Goal: Task Accomplishment & Management: Manage account settings

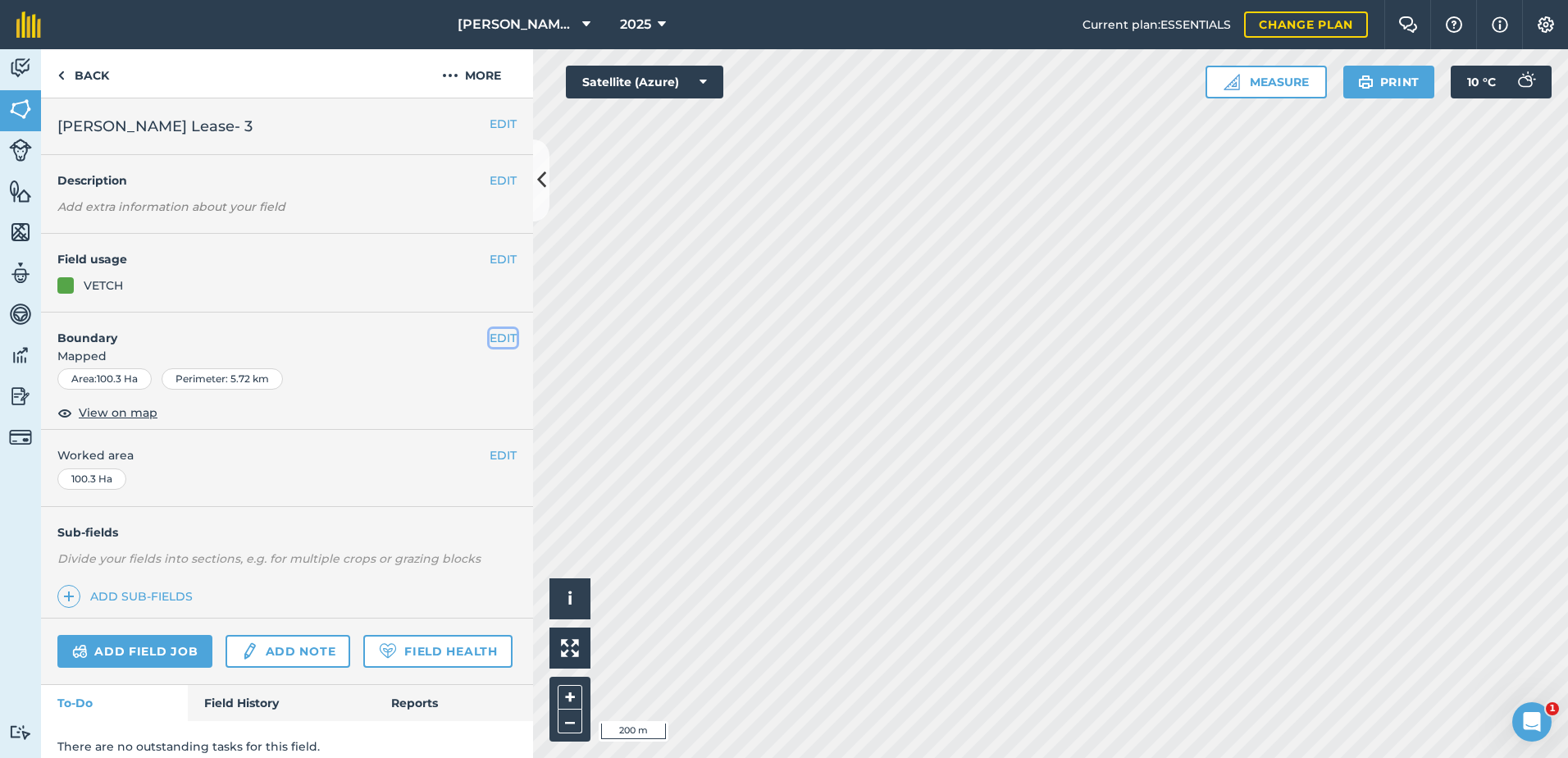
click at [490, 337] on button "EDIT" at bounding box center [503, 338] width 27 height 18
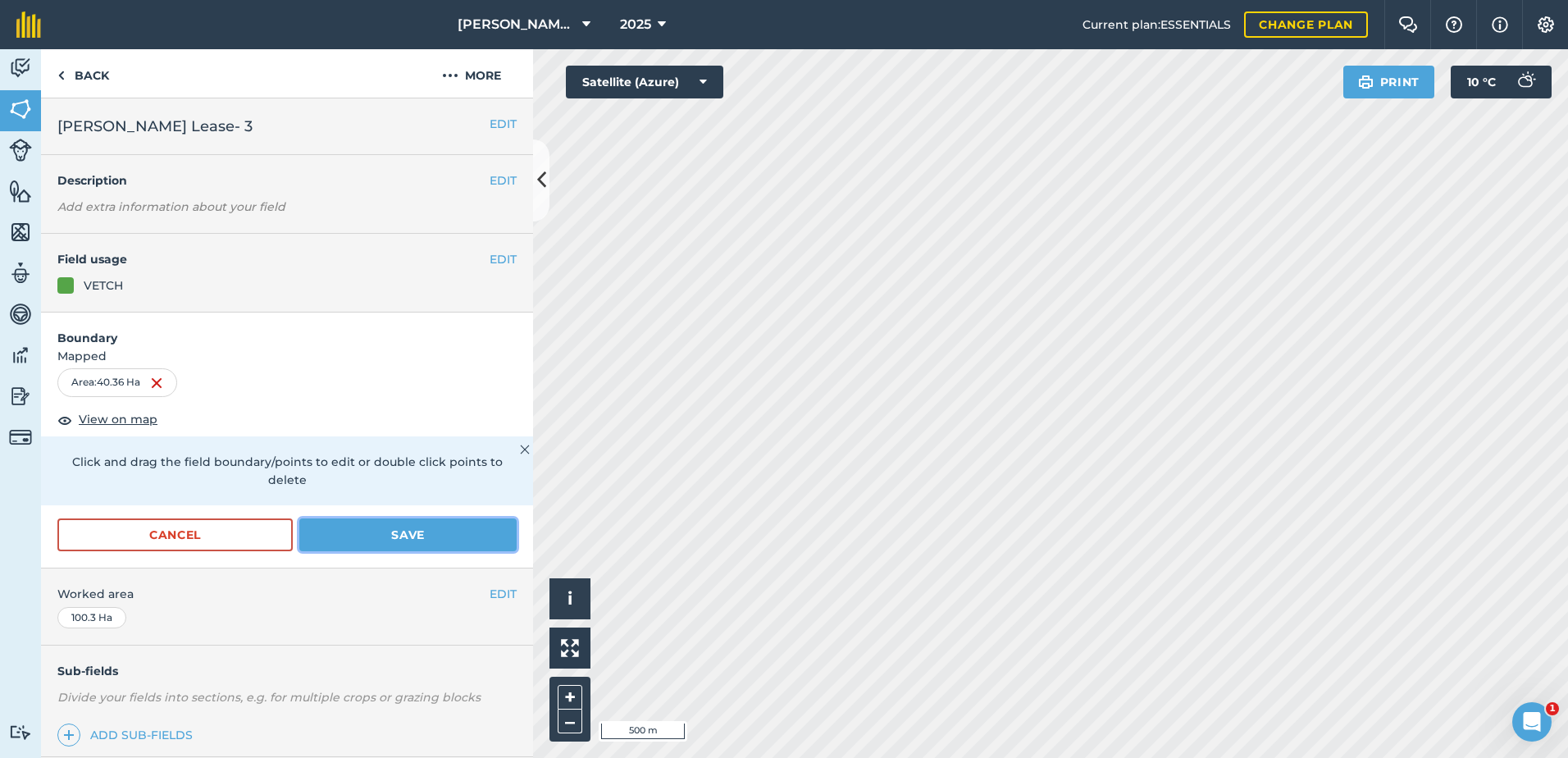
click at [373, 526] on button "Save" at bounding box center [408, 534] width 217 height 33
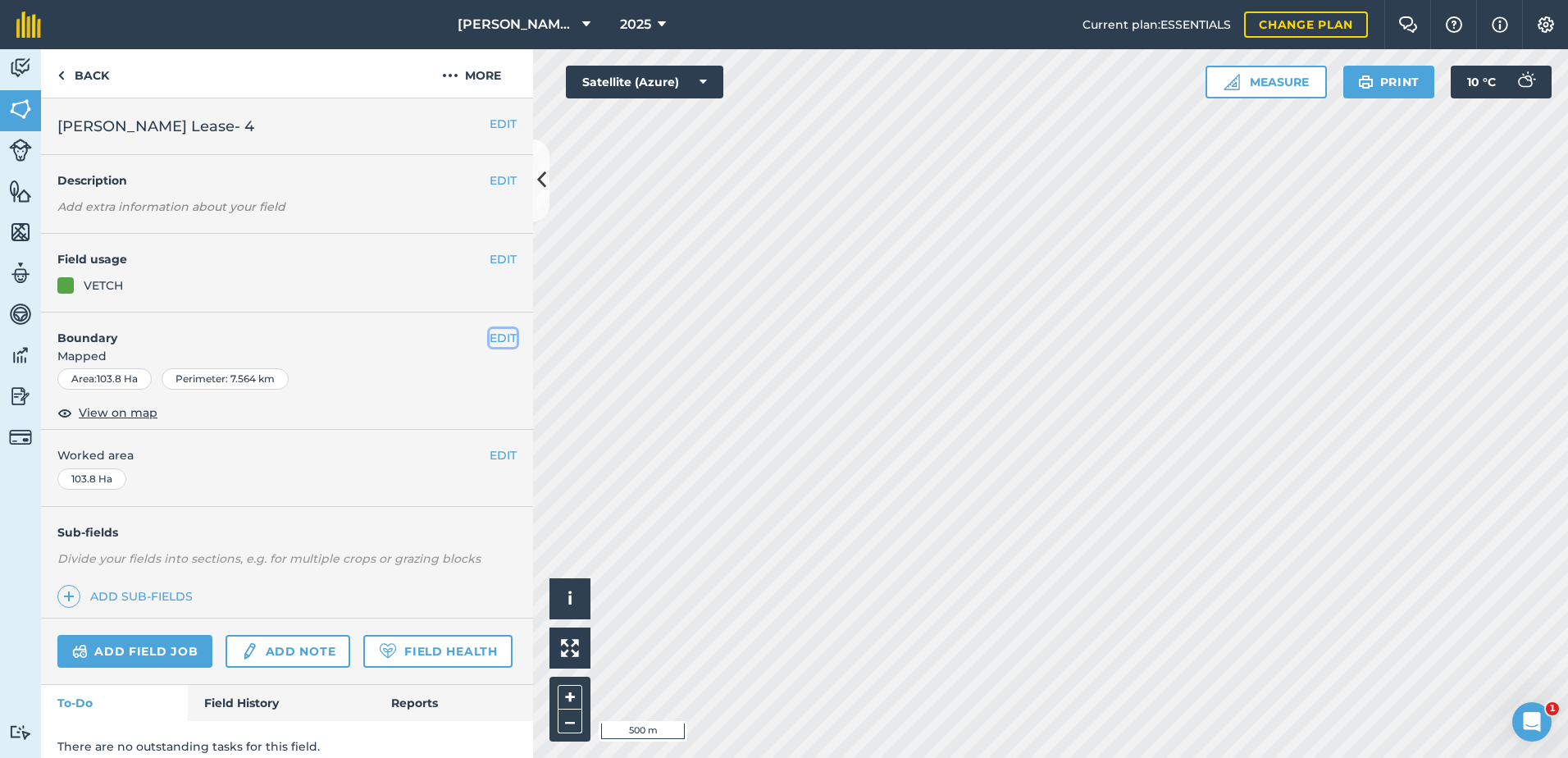
click at [494, 336] on button "EDIT" at bounding box center [503, 338] width 27 height 18
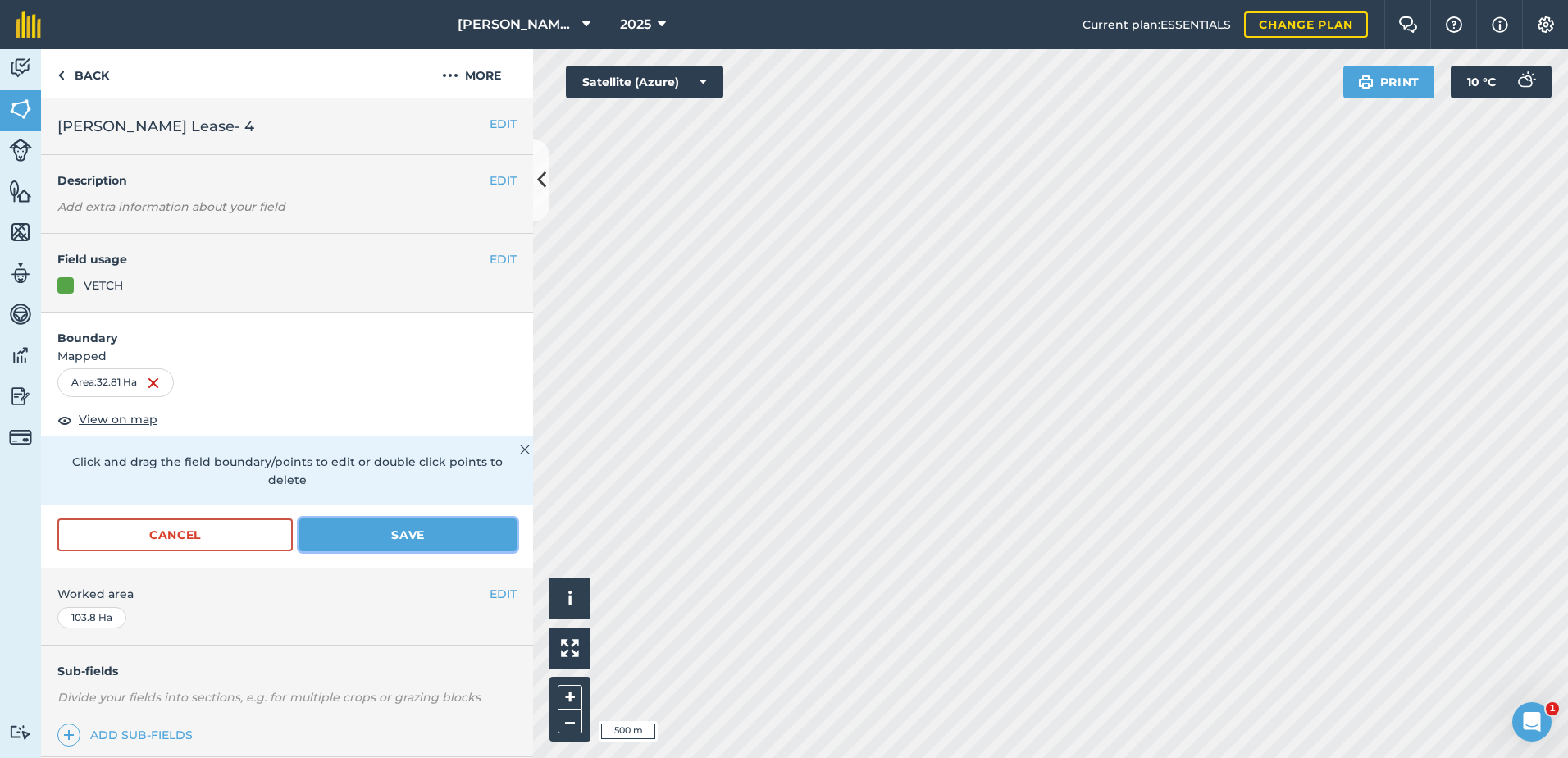
click at [425, 523] on button "Save" at bounding box center [408, 534] width 217 height 33
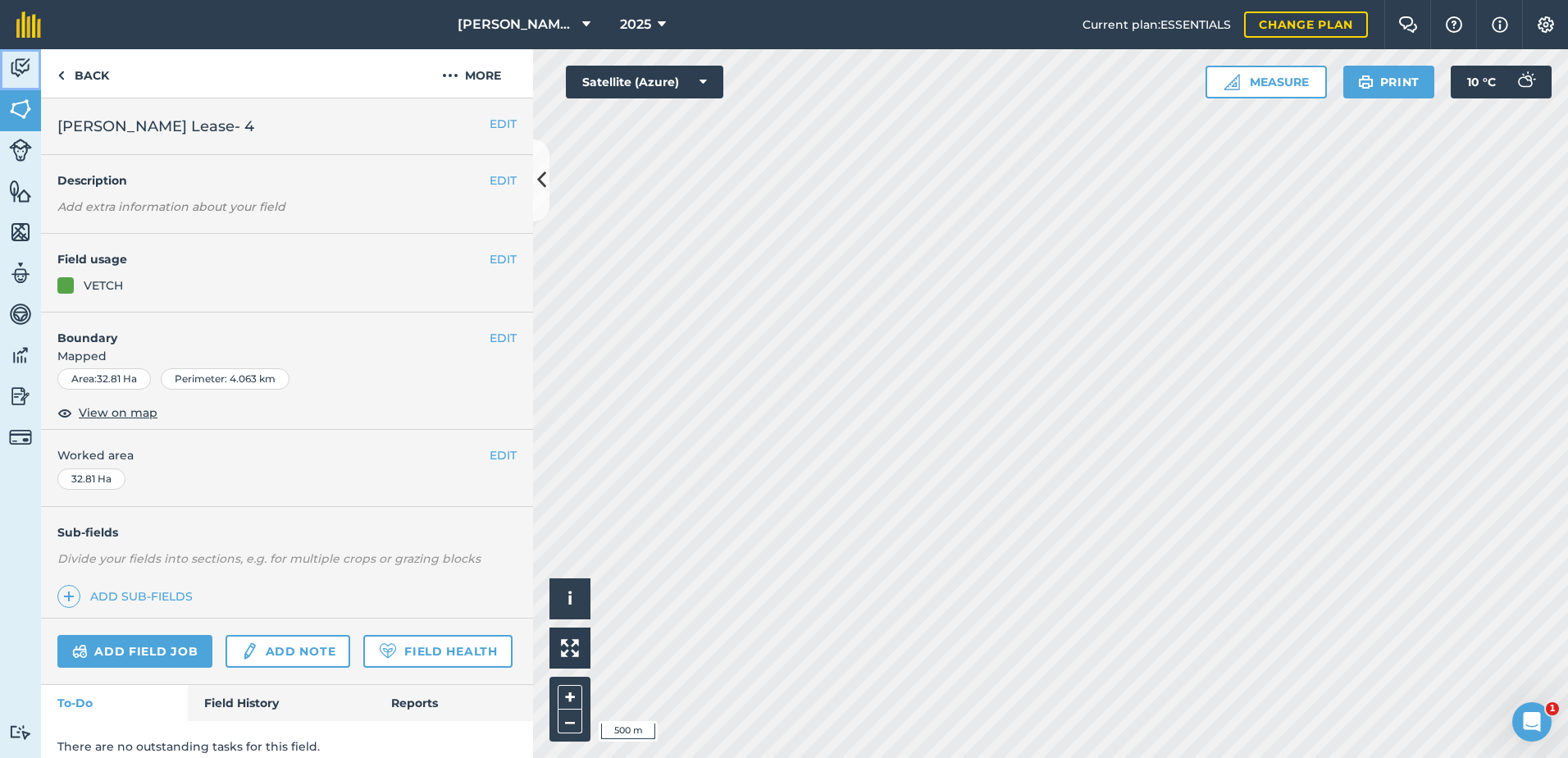
click at [9, 62] on img at bounding box center [20, 69] width 23 height 25
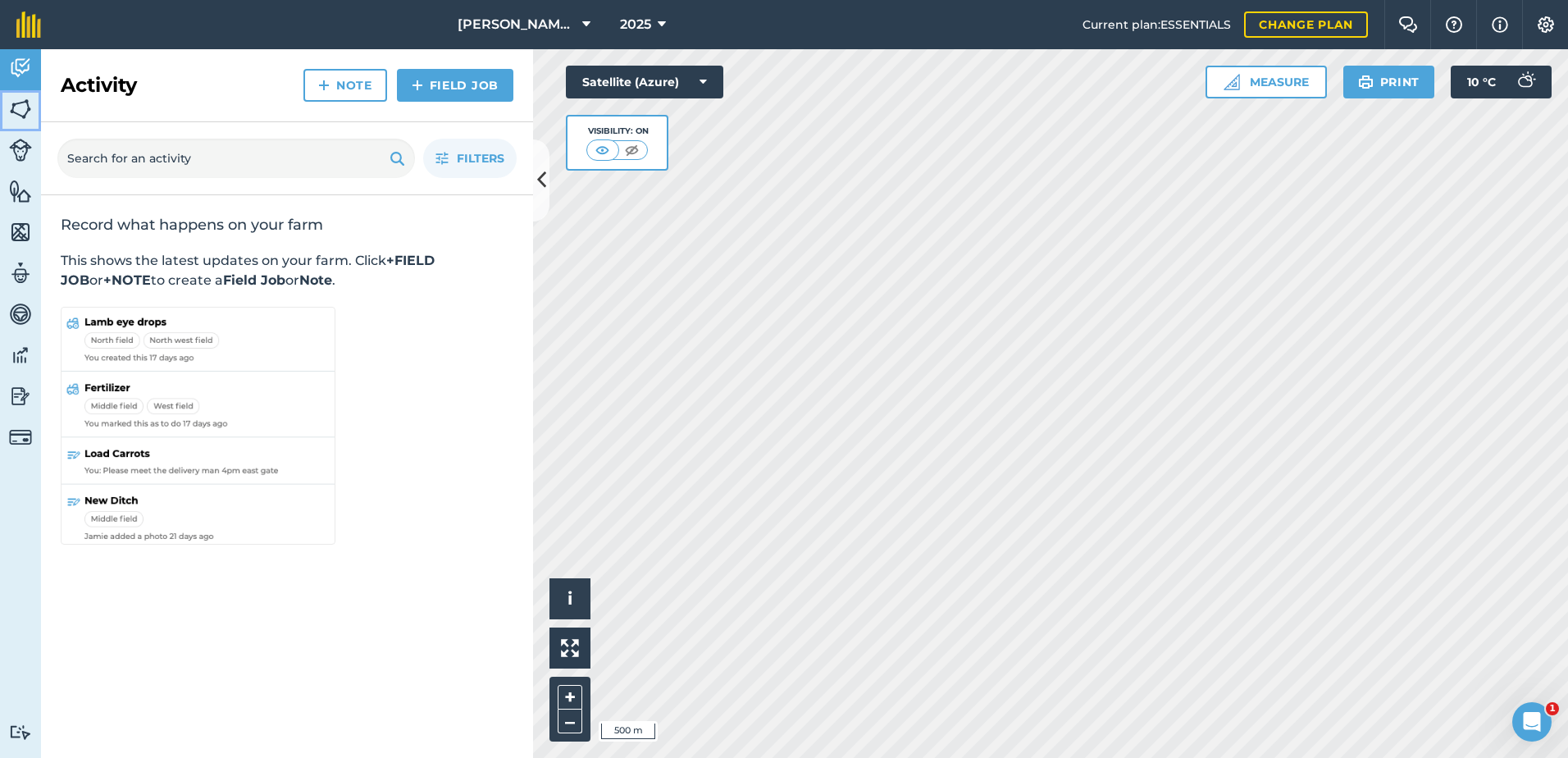
click at [20, 103] on img at bounding box center [20, 110] width 23 height 25
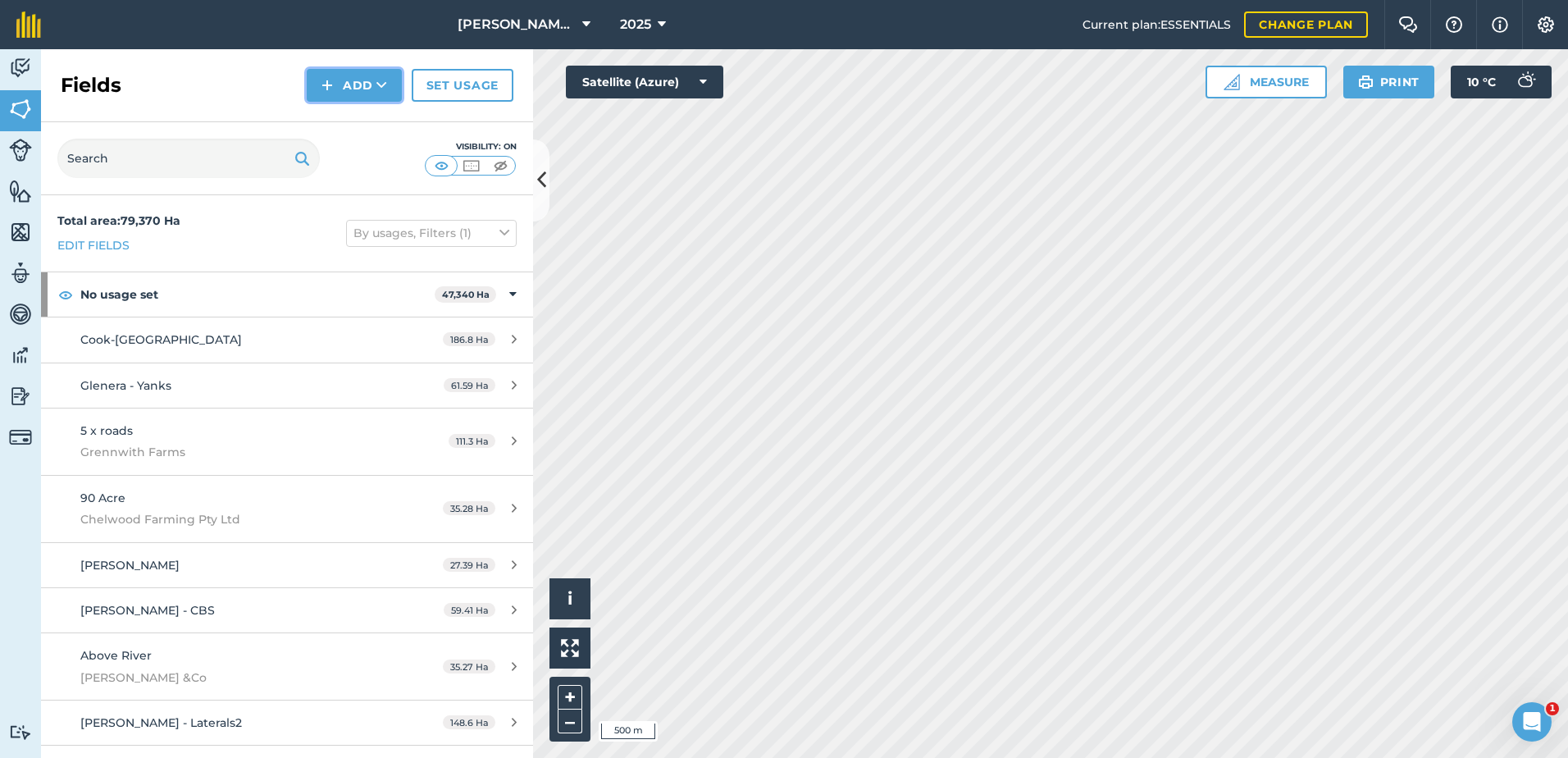
click at [369, 81] on button "Add" at bounding box center [354, 85] width 95 height 33
click at [361, 117] on link "Draw" at bounding box center [354, 122] width 90 height 37
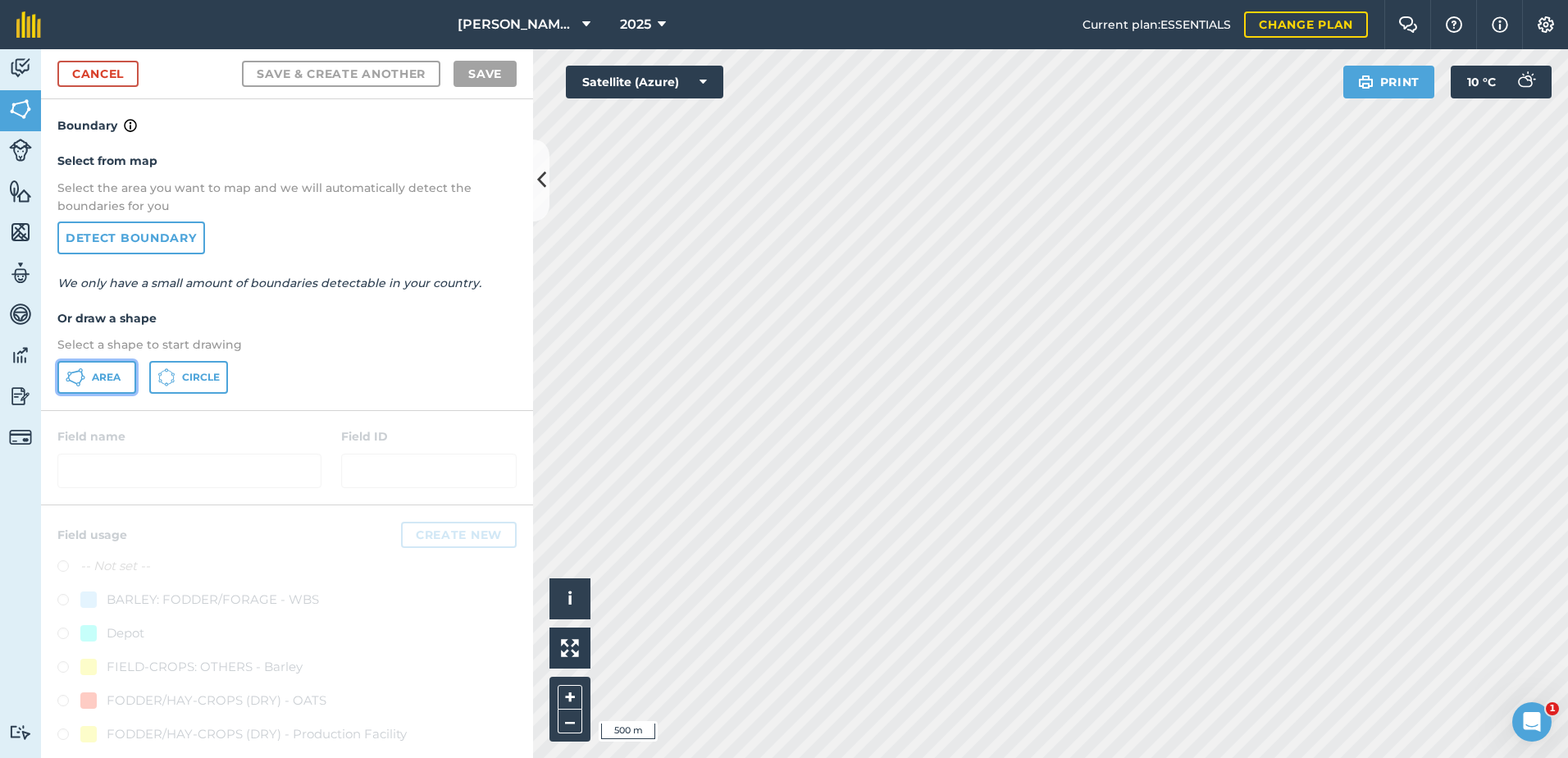
click at [87, 379] on button "Area" at bounding box center [96, 377] width 78 height 33
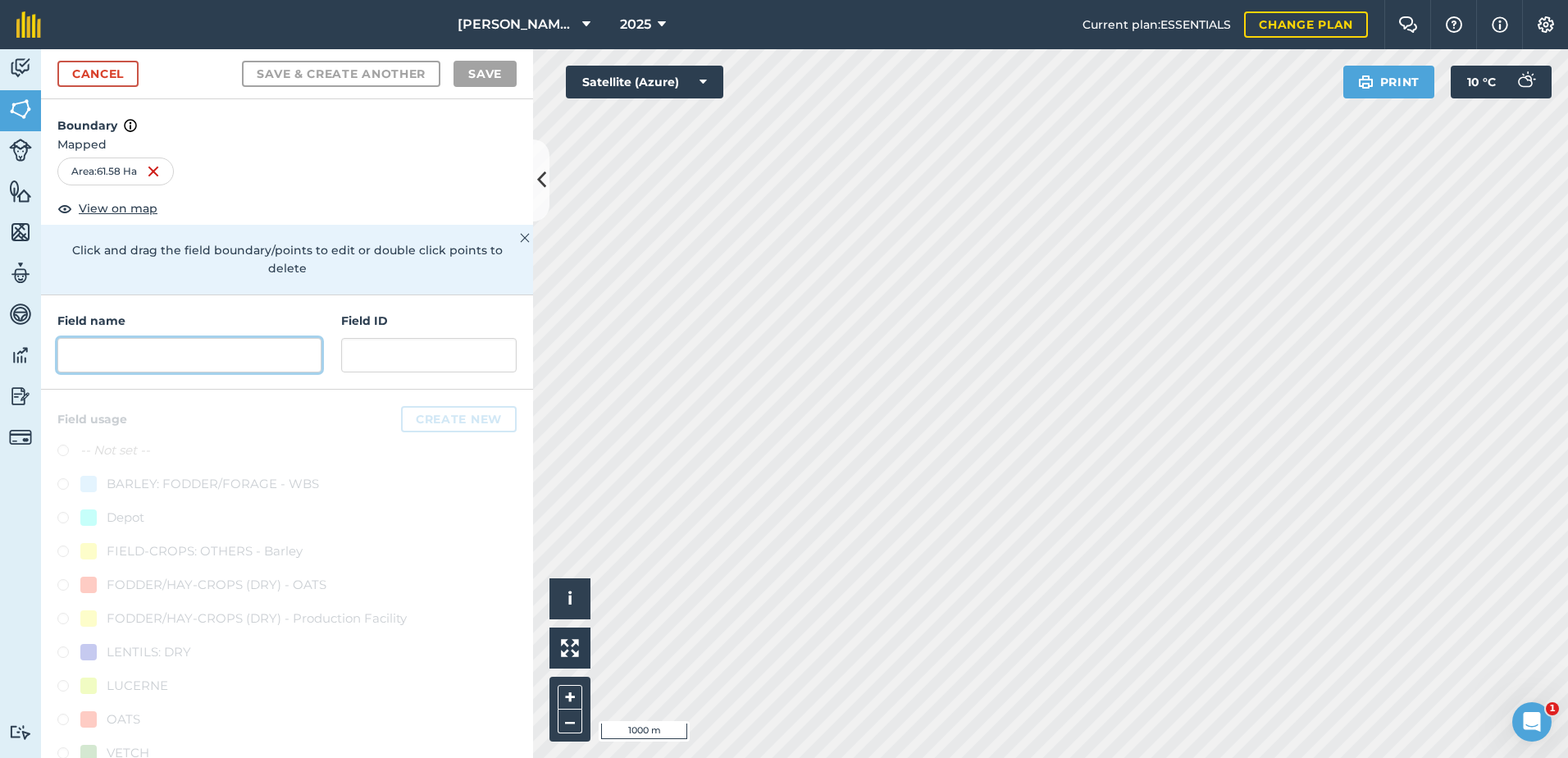
click at [108, 356] on input "text" at bounding box center [189, 355] width 264 height 35
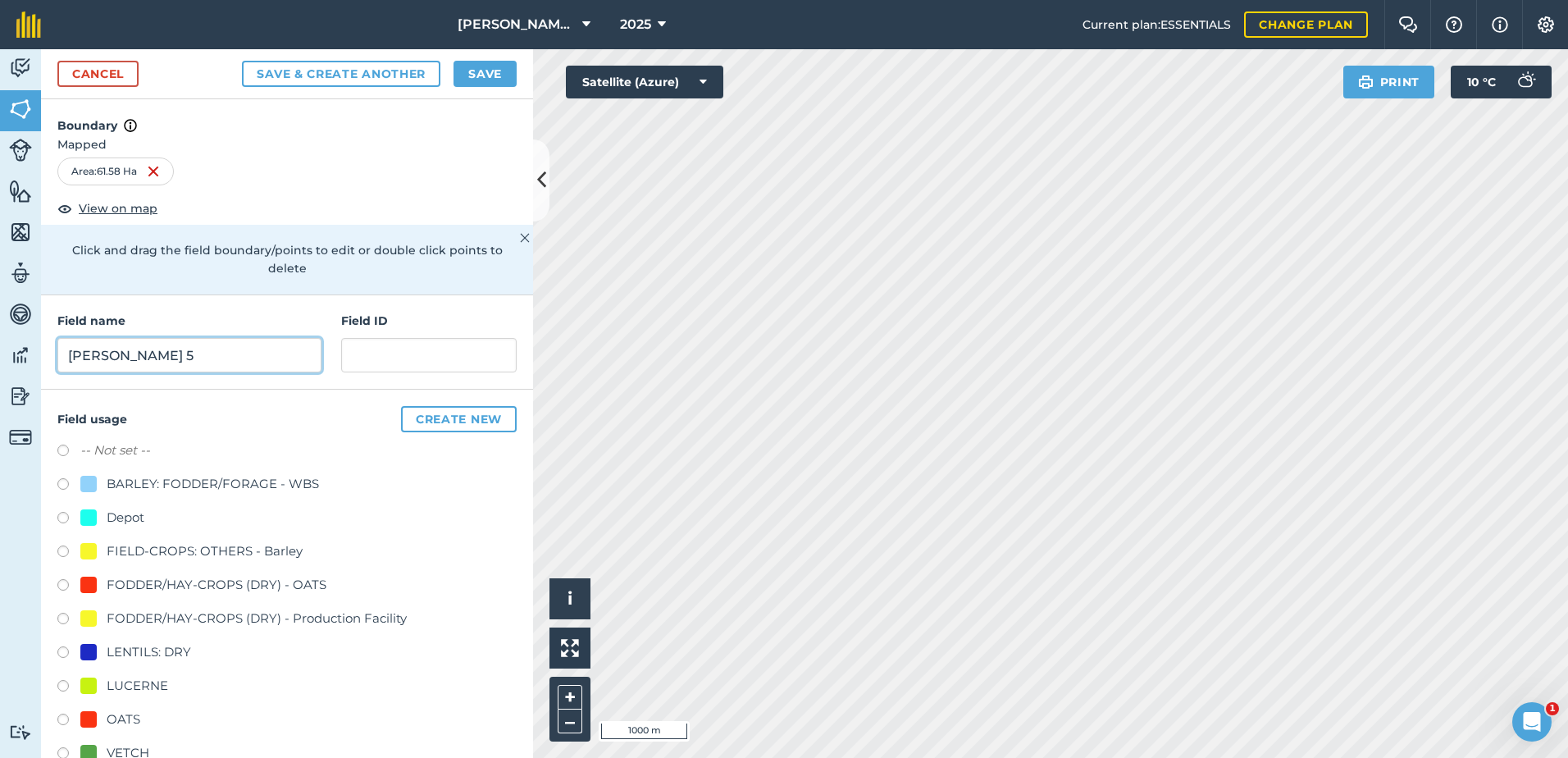
type input "[PERSON_NAME] 5"
drag, startPoint x: 61, startPoint y: 719, endPoint x: 107, endPoint y: 721, distance: 46.0
click at [62, 719] on label at bounding box center [69, 721] width 23 height 16
radio input "true"
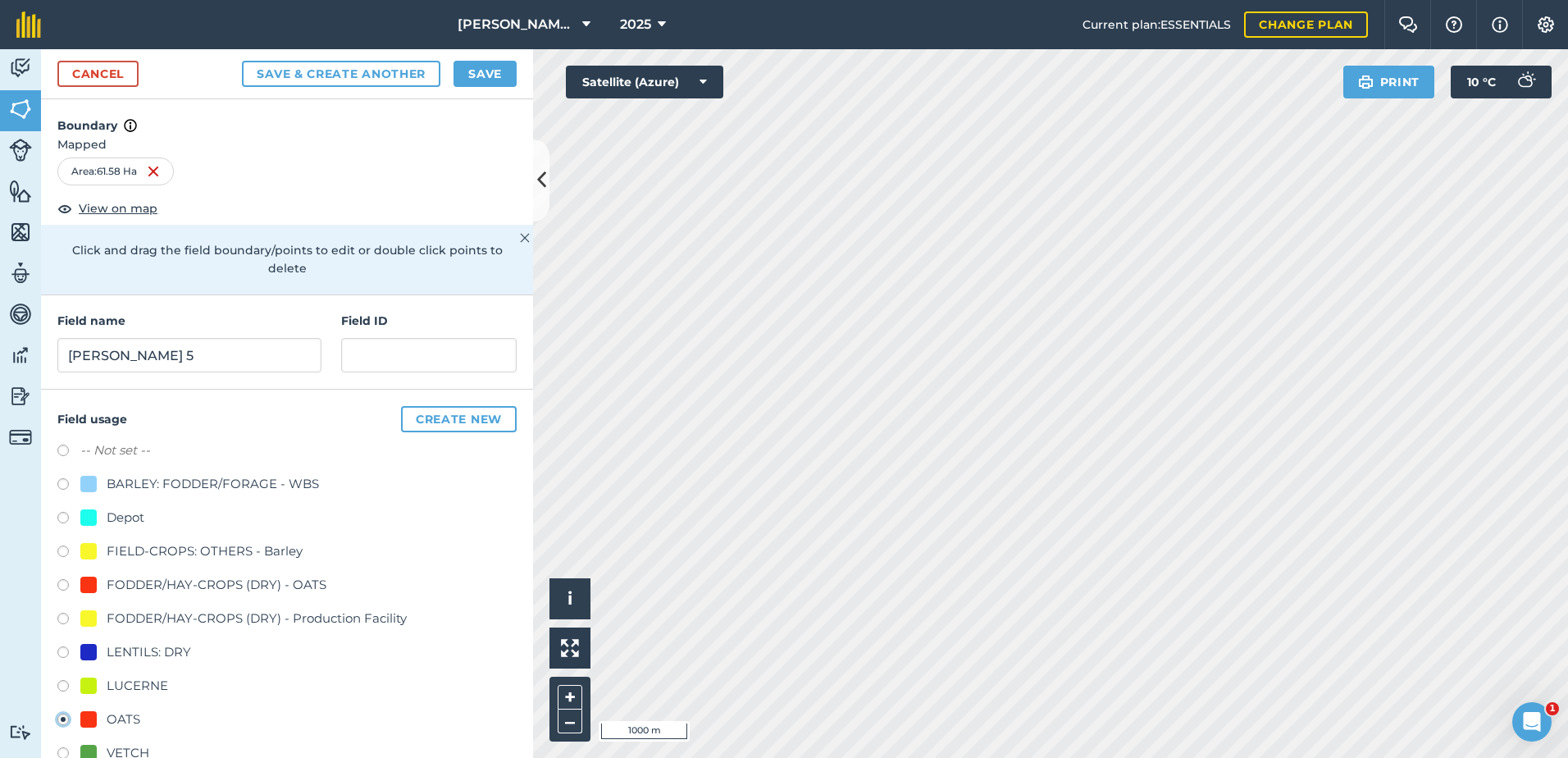
scroll to position [69, 0]
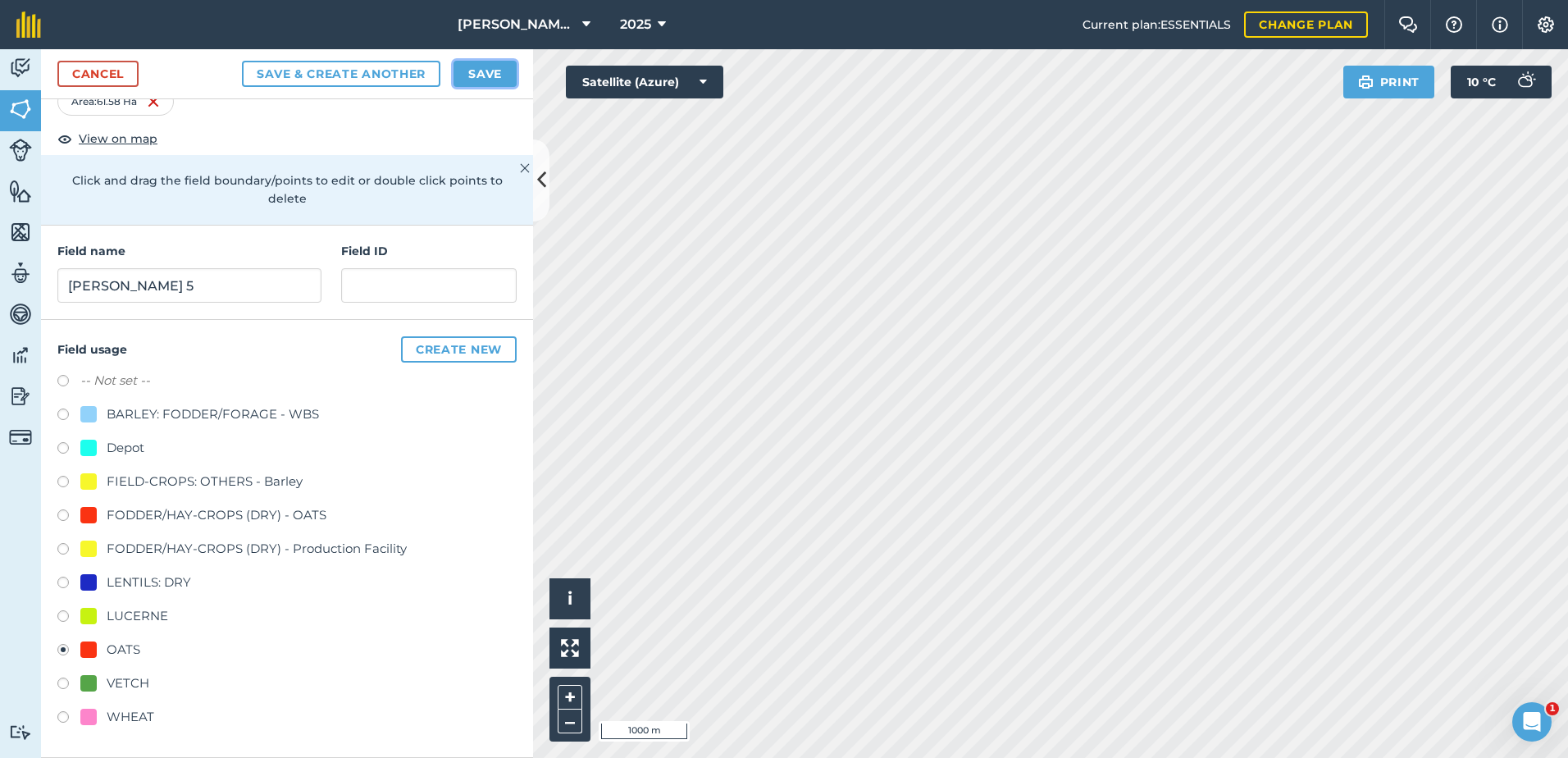
click at [483, 66] on button "Save" at bounding box center [485, 73] width 63 height 26
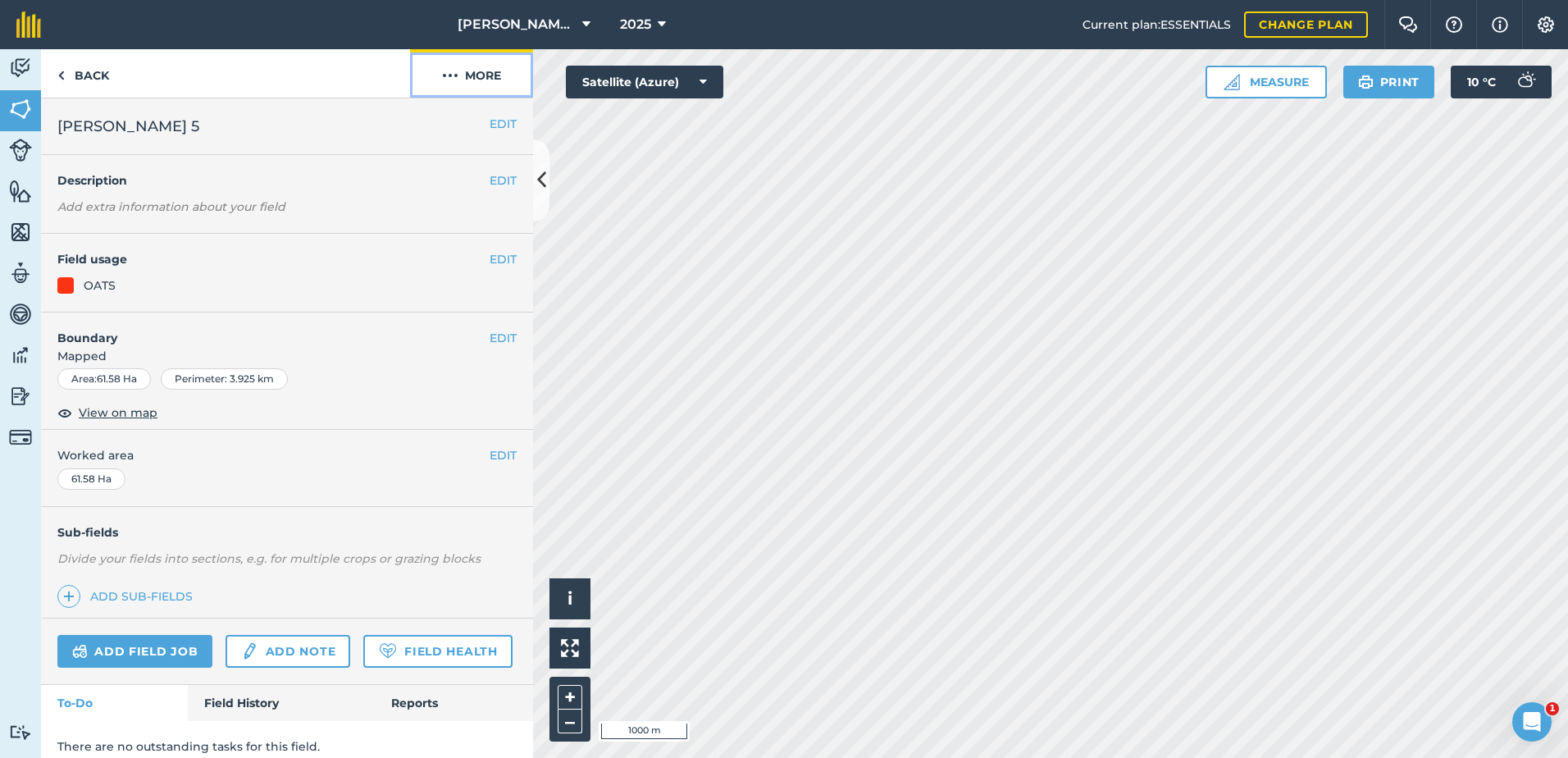
click at [461, 77] on button "More" at bounding box center [471, 73] width 123 height 48
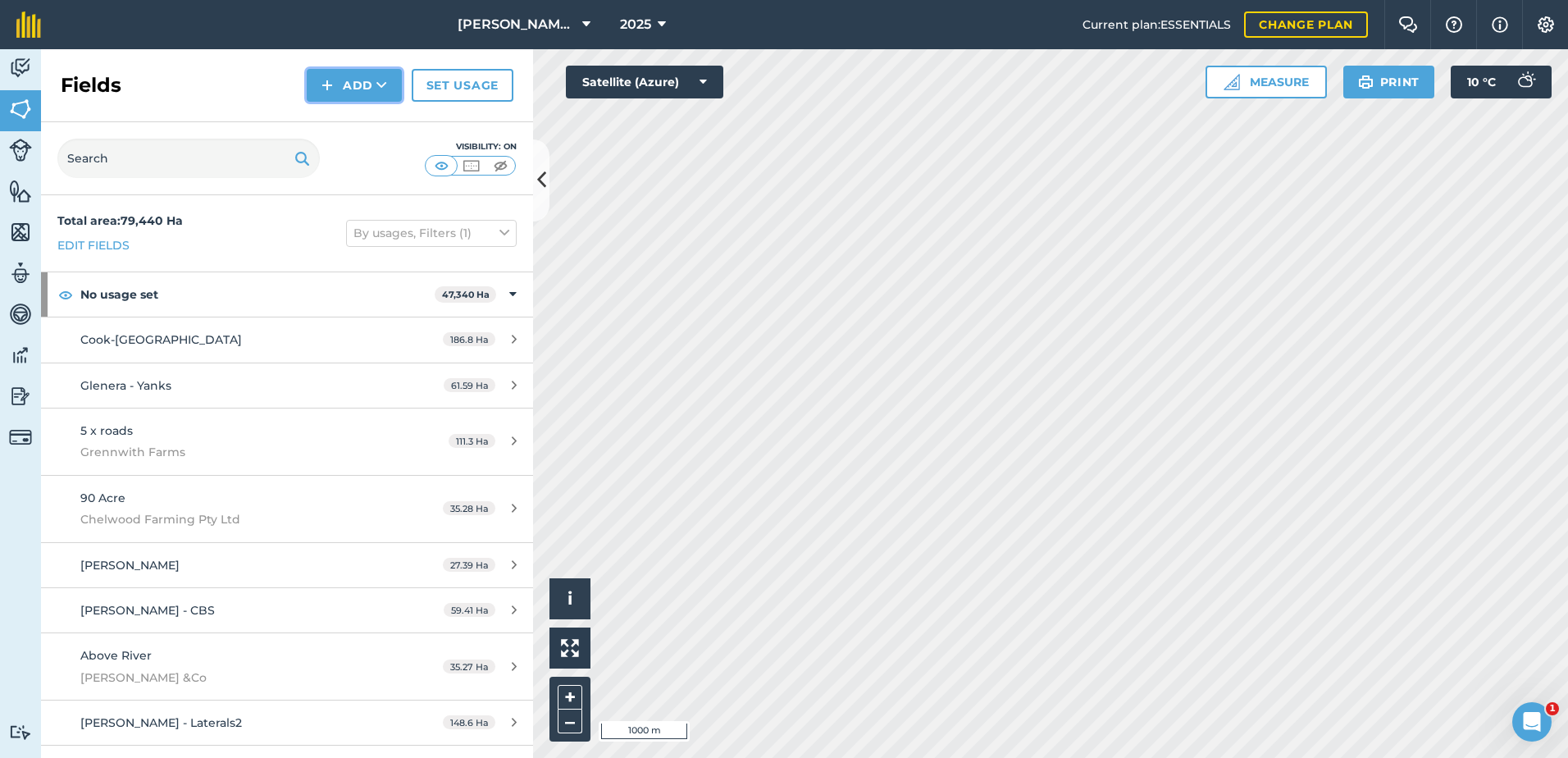
click at [354, 77] on button "Add" at bounding box center [354, 85] width 95 height 33
click at [358, 122] on link "Draw" at bounding box center [354, 122] width 90 height 37
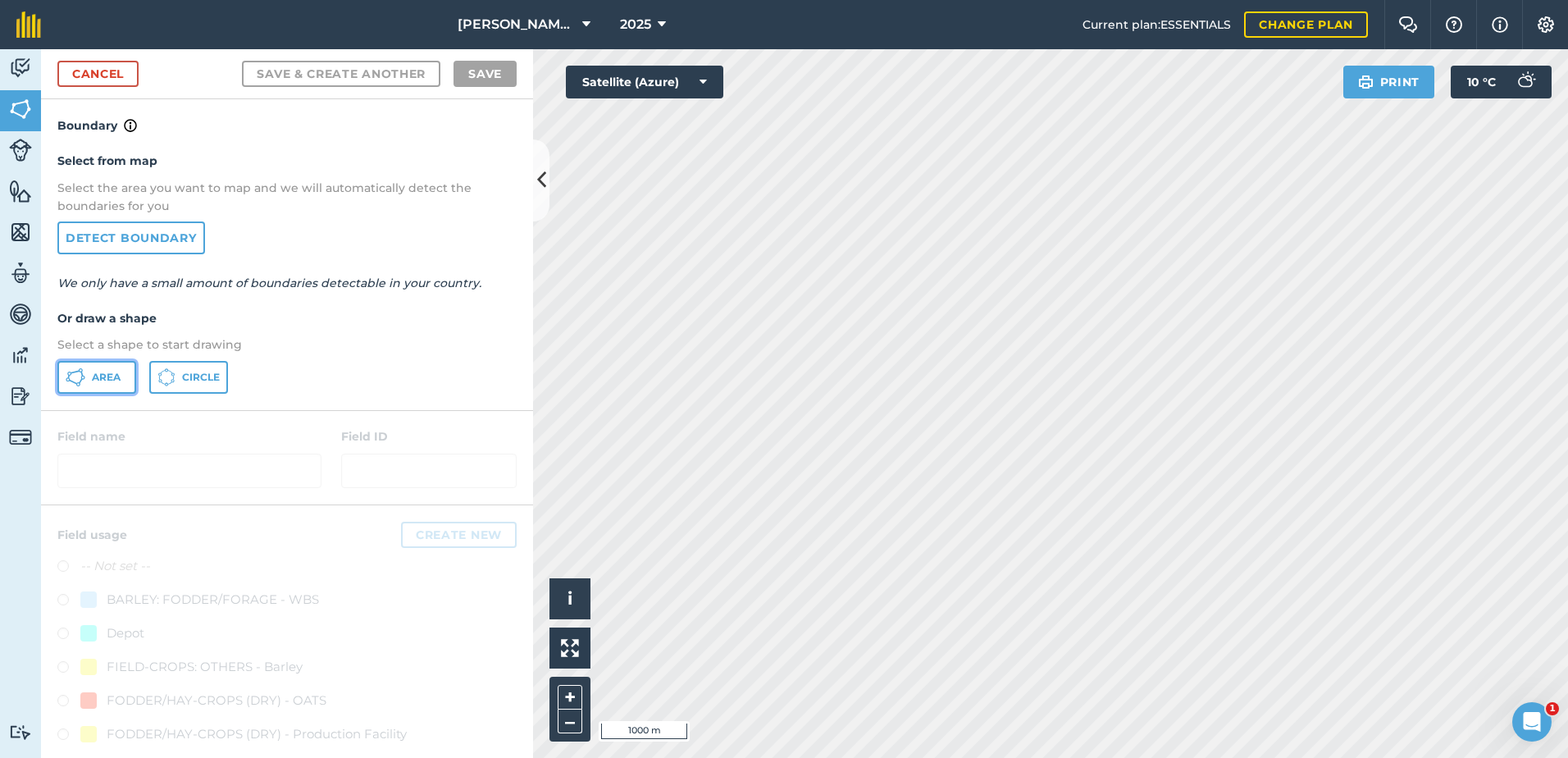
drag, startPoint x: 76, startPoint y: 376, endPoint x: 453, endPoint y: 440, distance: 382.4
click at [74, 375] on icon at bounding box center [76, 377] width 20 height 20
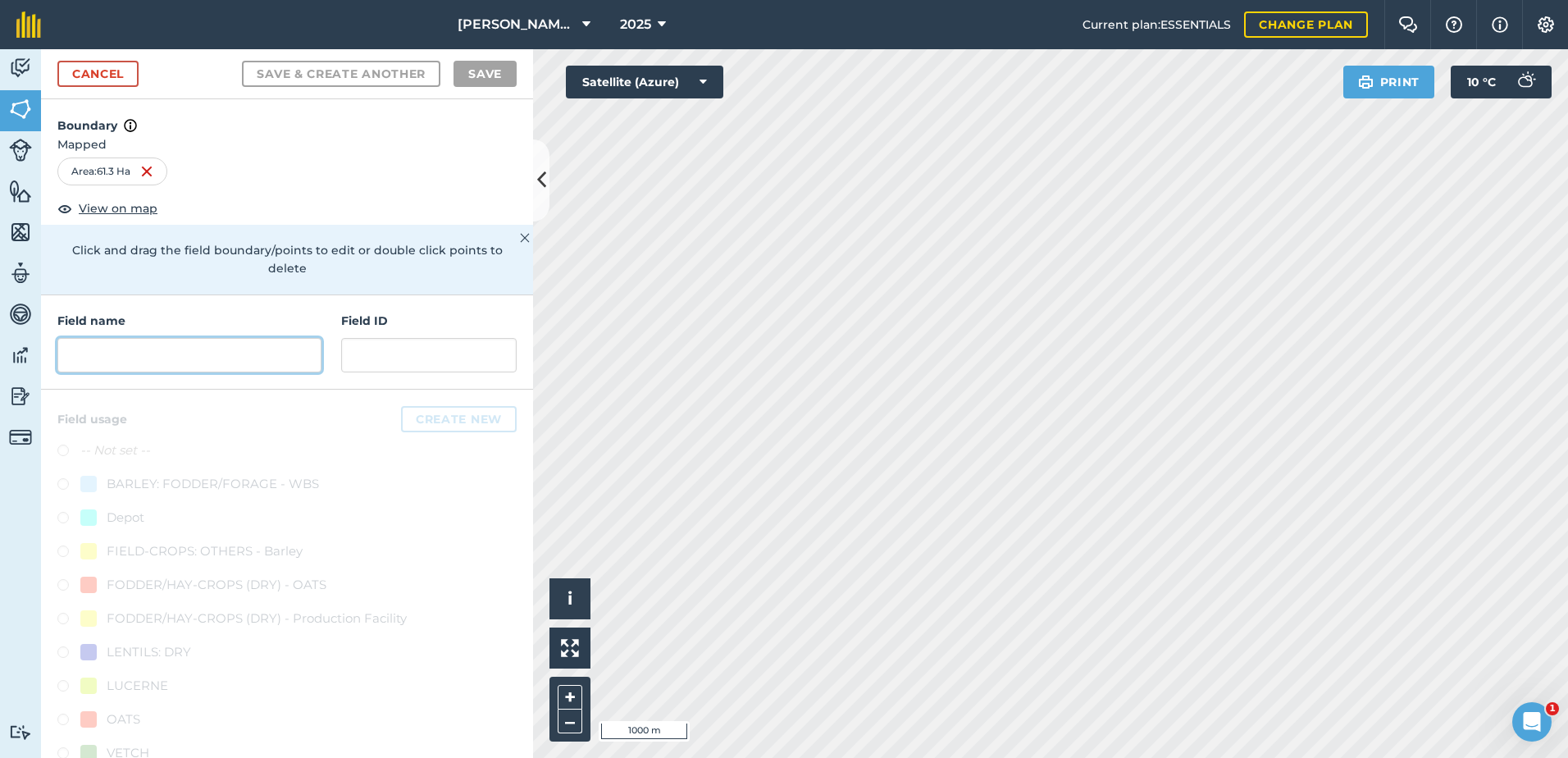
click at [122, 345] on input "text" at bounding box center [189, 355] width 264 height 35
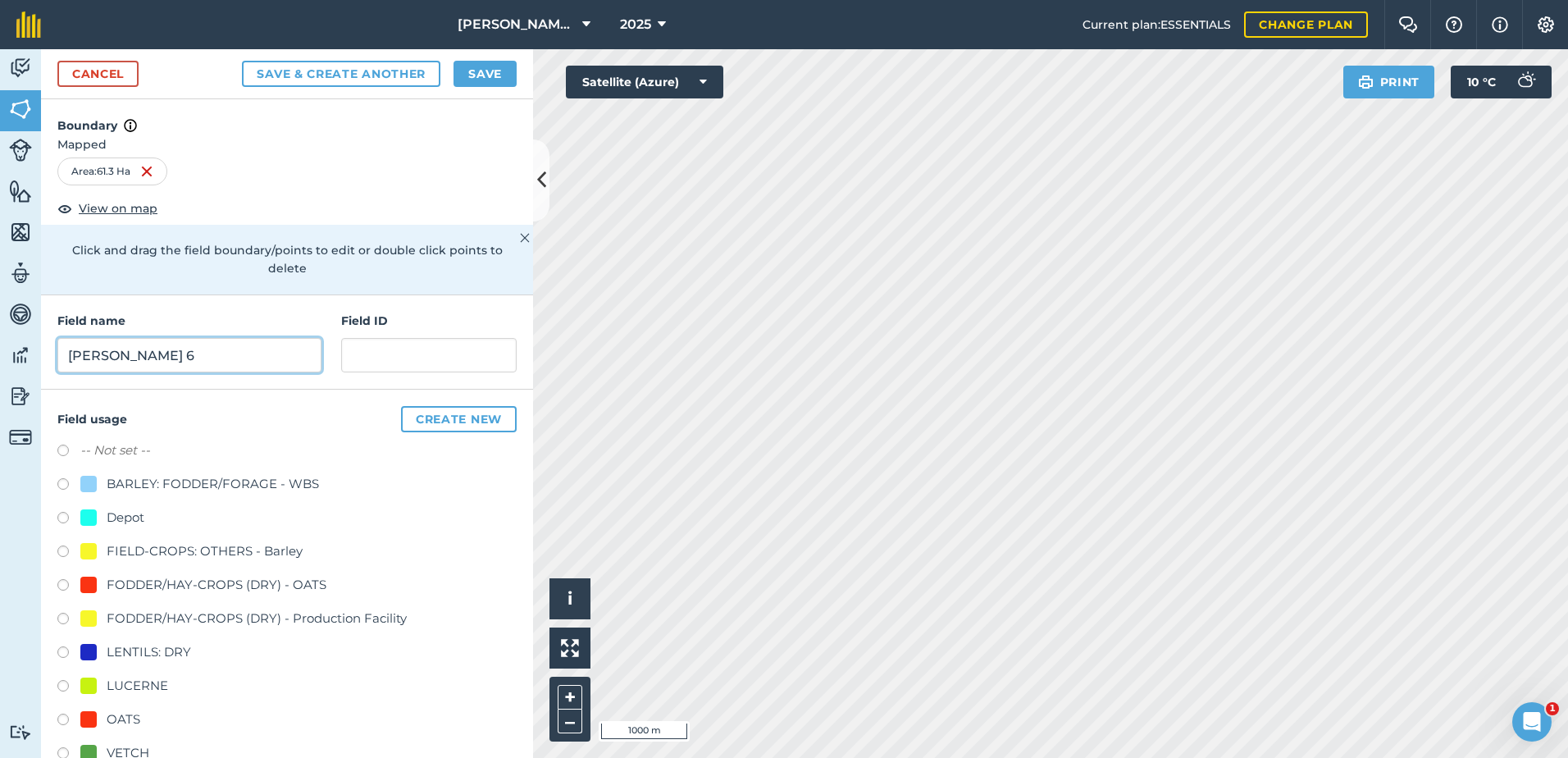
type input "[PERSON_NAME] 6"
click at [61, 719] on label at bounding box center [69, 721] width 23 height 16
radio input "true"
click at [481, 69] on button "Save" at bounding box center [485, 73] width 63 height 26
